Goal: Find specific page/section: Find specific page/section

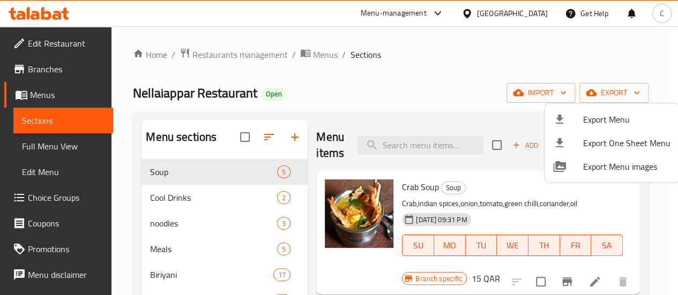
click at [240, 56] on div at bounding box center [339, 147] width 678 height 295
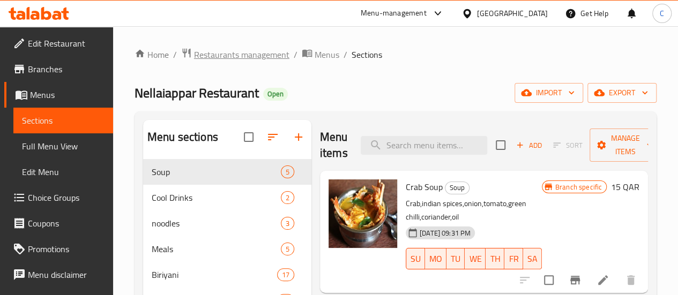
click at [265, 53] on span "Restaurants management" at bounding box center [241, 54] width 95 height 13
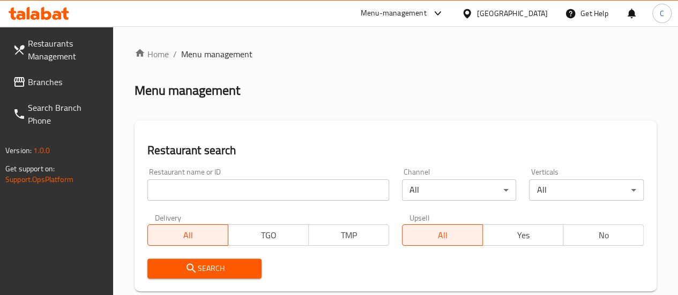
click at [194, 188] on input "search" at bounding box center [268, 190] width 242 height 21
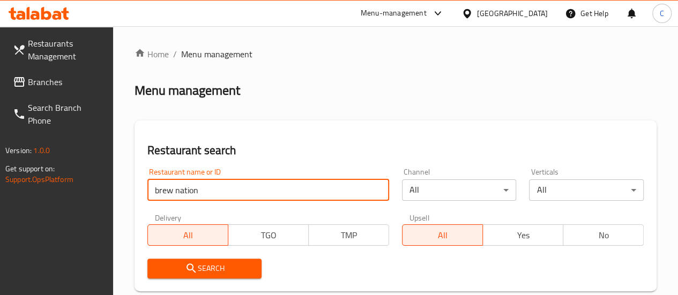
type input "brew nation"
click button "Search" at bounding box center [204, 269] width 115 height 20
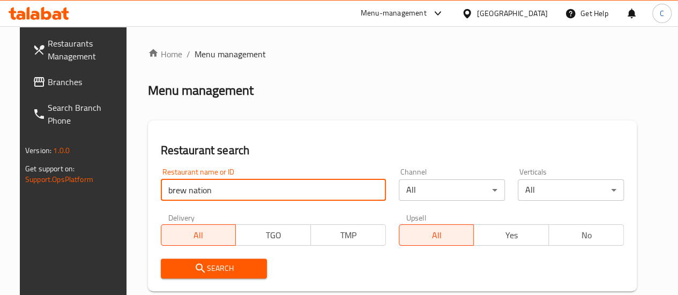
click at [445, 16] on icon at bounding box center [438, 13] width 13 height 13
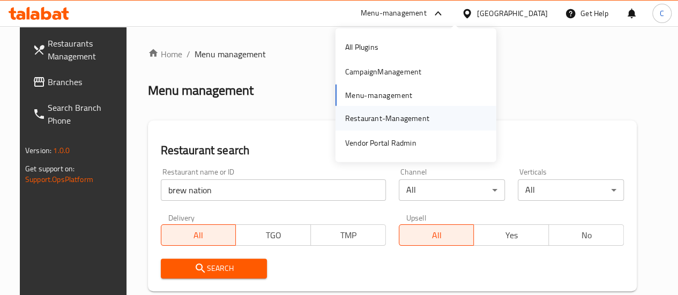
click at [385, 122] on div "Restaurant-Management" at bounding box center [387, 118] width 84 height 12
